Goal: Register for event/course

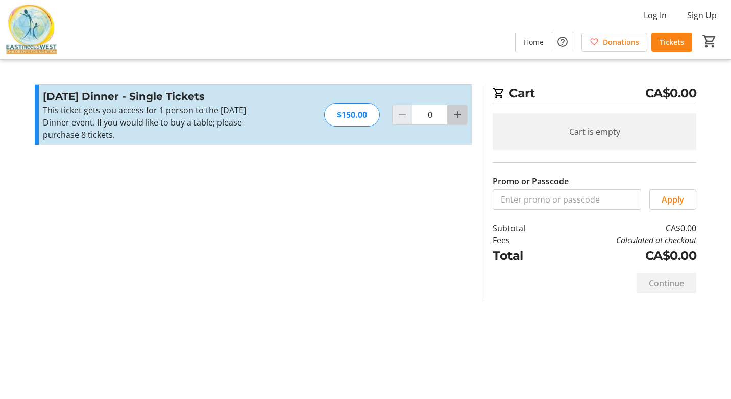
click at [455, 118] on mat-icon "Increment by one" at bounding box center [458, 115] width 12 height 12
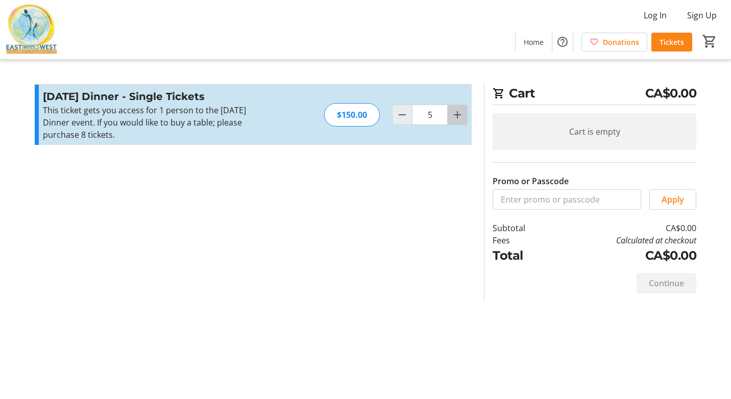
click at [455, 118] on mat-icon "Increment by one" at bounding box center [458, 115] width 12 height 12
type input "7"
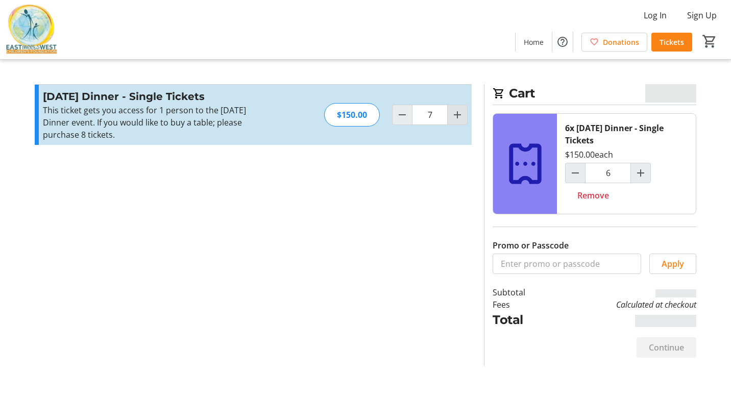
type input "7"
click at [455, 118] on mat-icon "Increment by one" at bounding box center [458, 115] width 12 height 12
type input "8"
